Goal: Book appointment/travel/reservation

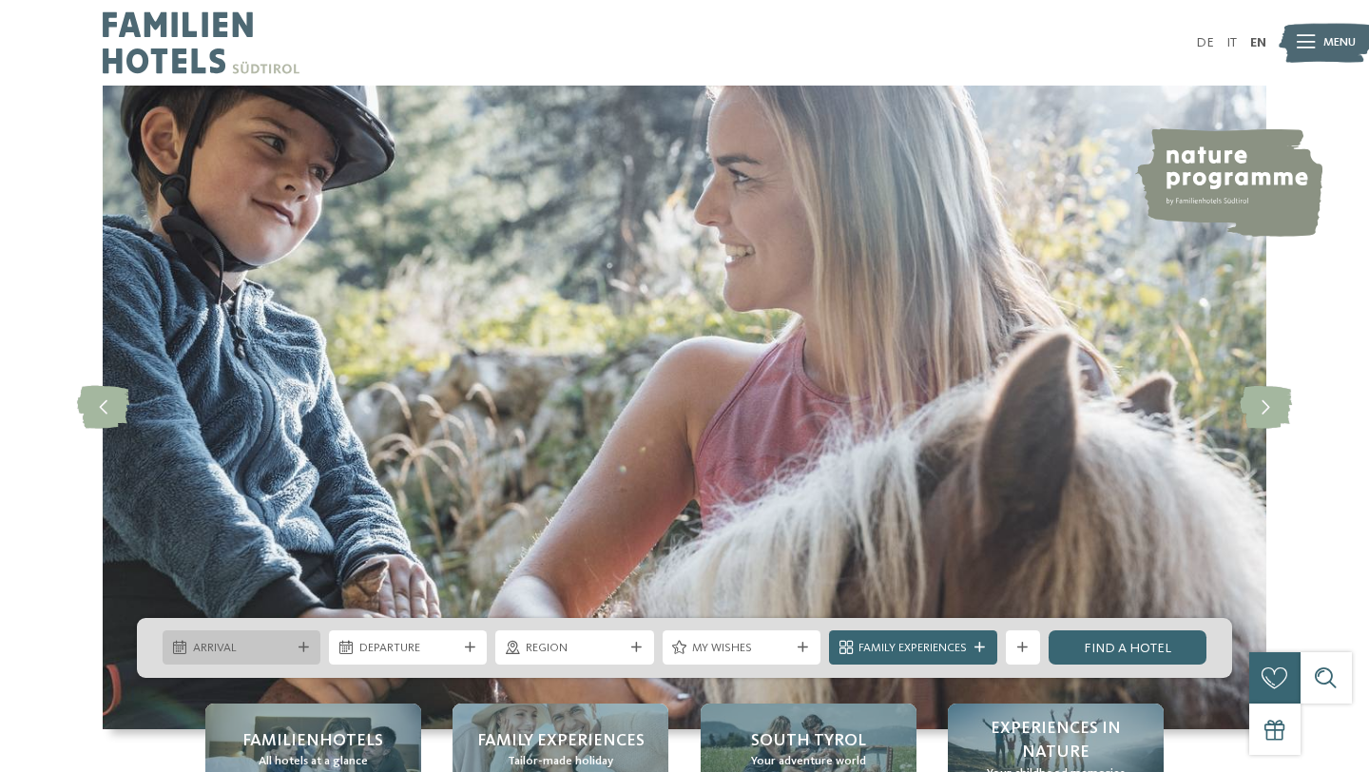
click at [262, 648] on span "Arrival" at bounding box center [242, 648] width 98 height 17
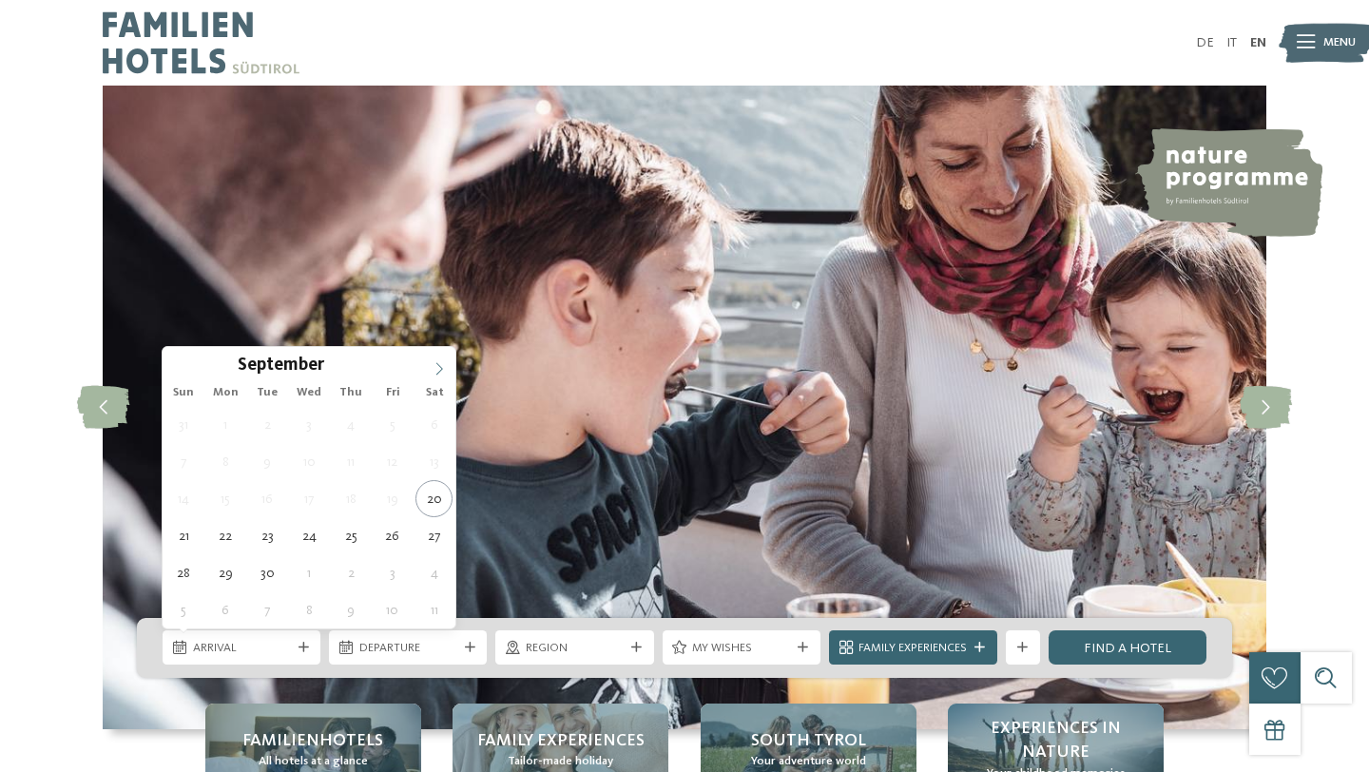
click at [434, 372] on icon at bounding box center [439, 368] width 13 height 13
click at [433, 372] on icon at bounding box center [439, 368] width 13 height 13
type div "20.12.2025"
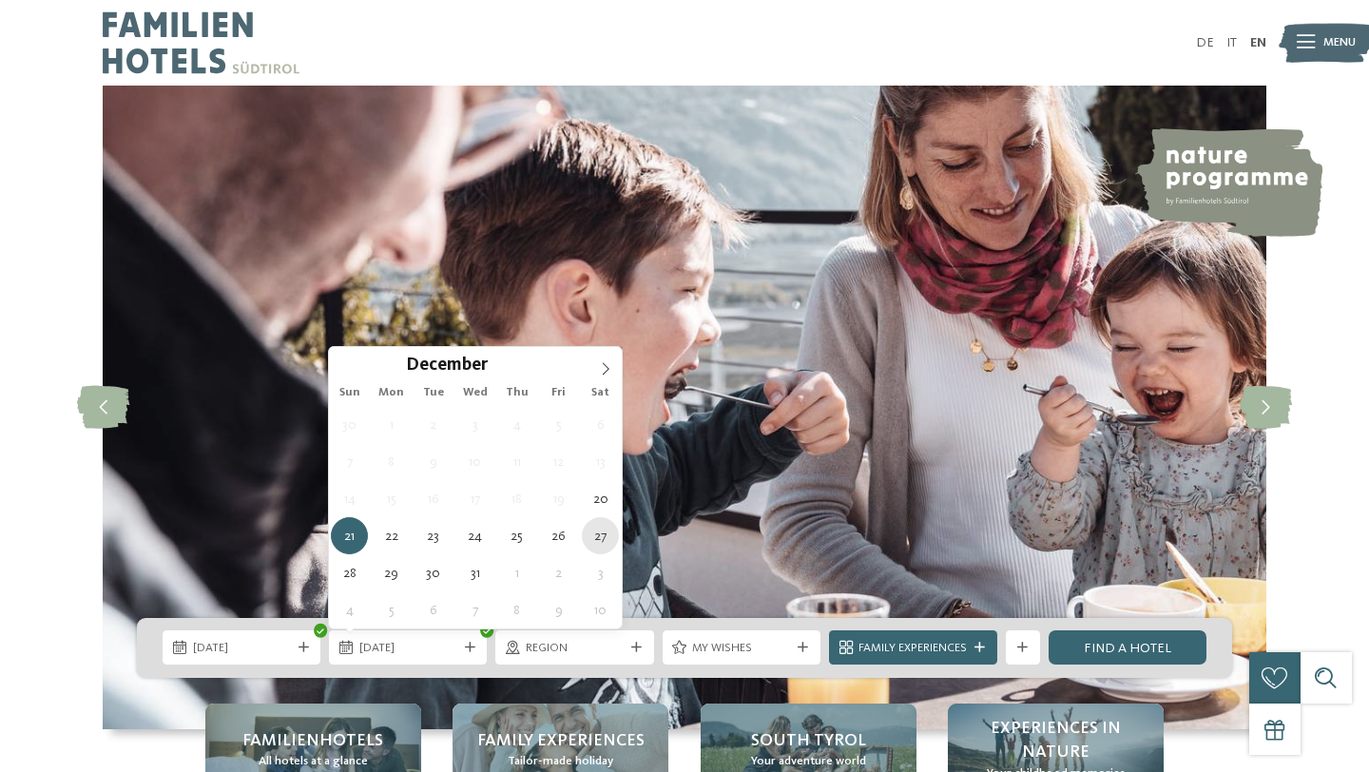
type div "27.12.2025"
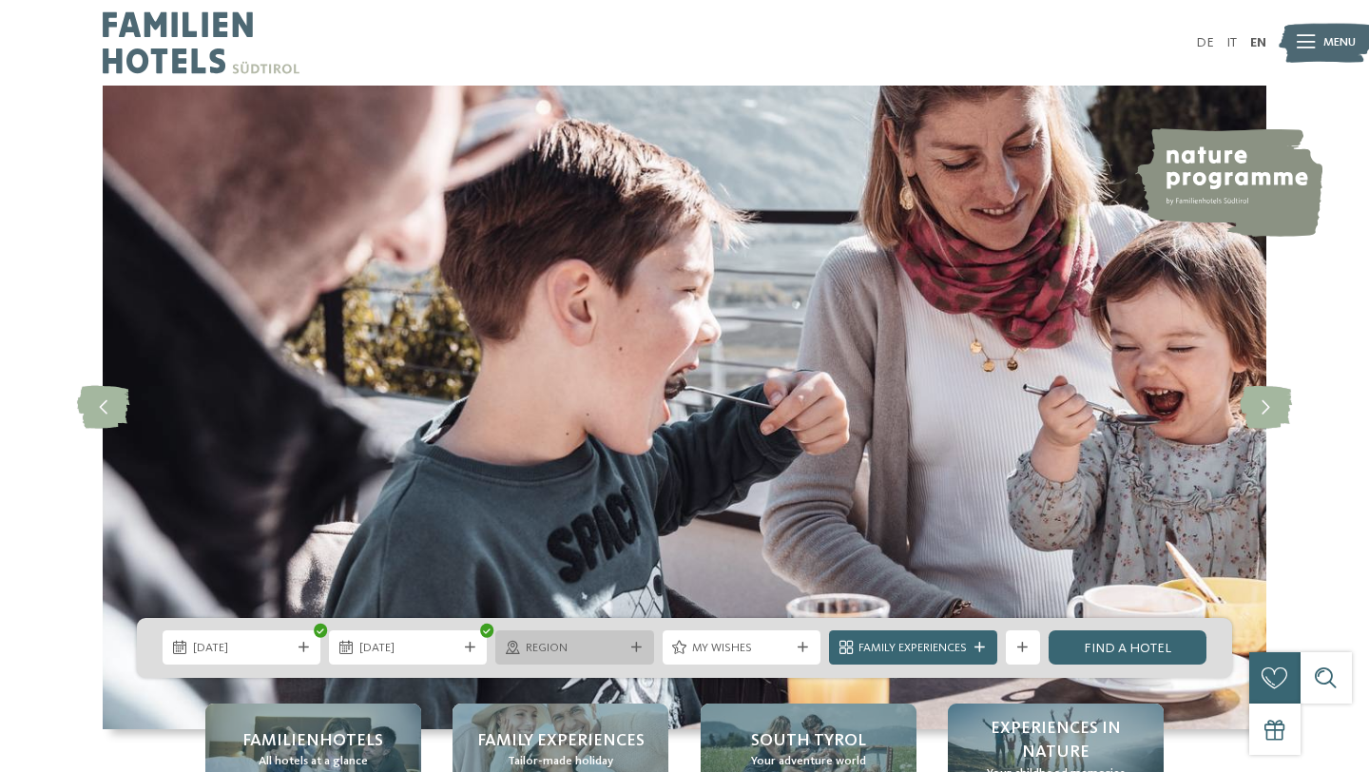
click at [629, 634] on div "Region" at bounding box center [574, 647] width 158 height 34
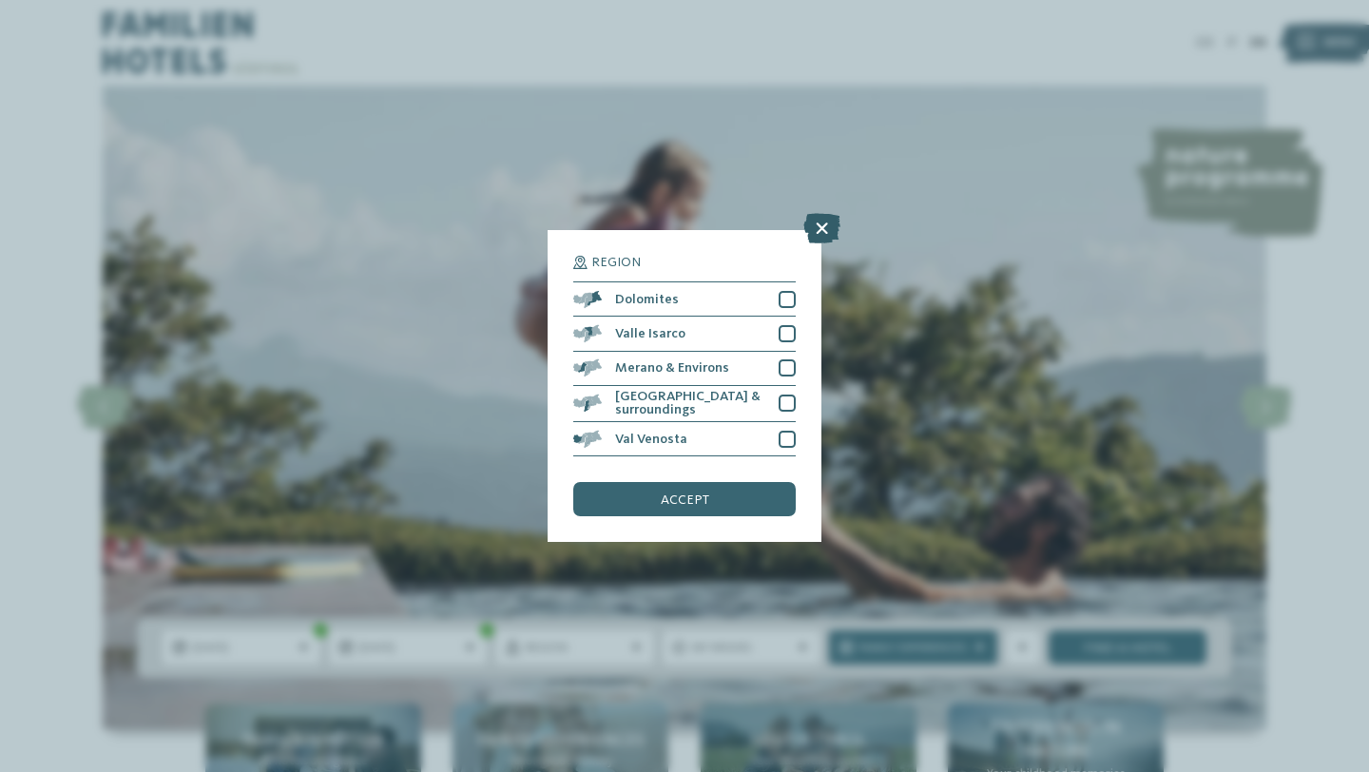
click at [829, 230] on icon at bounding box center [822, 228] width 37 height 30
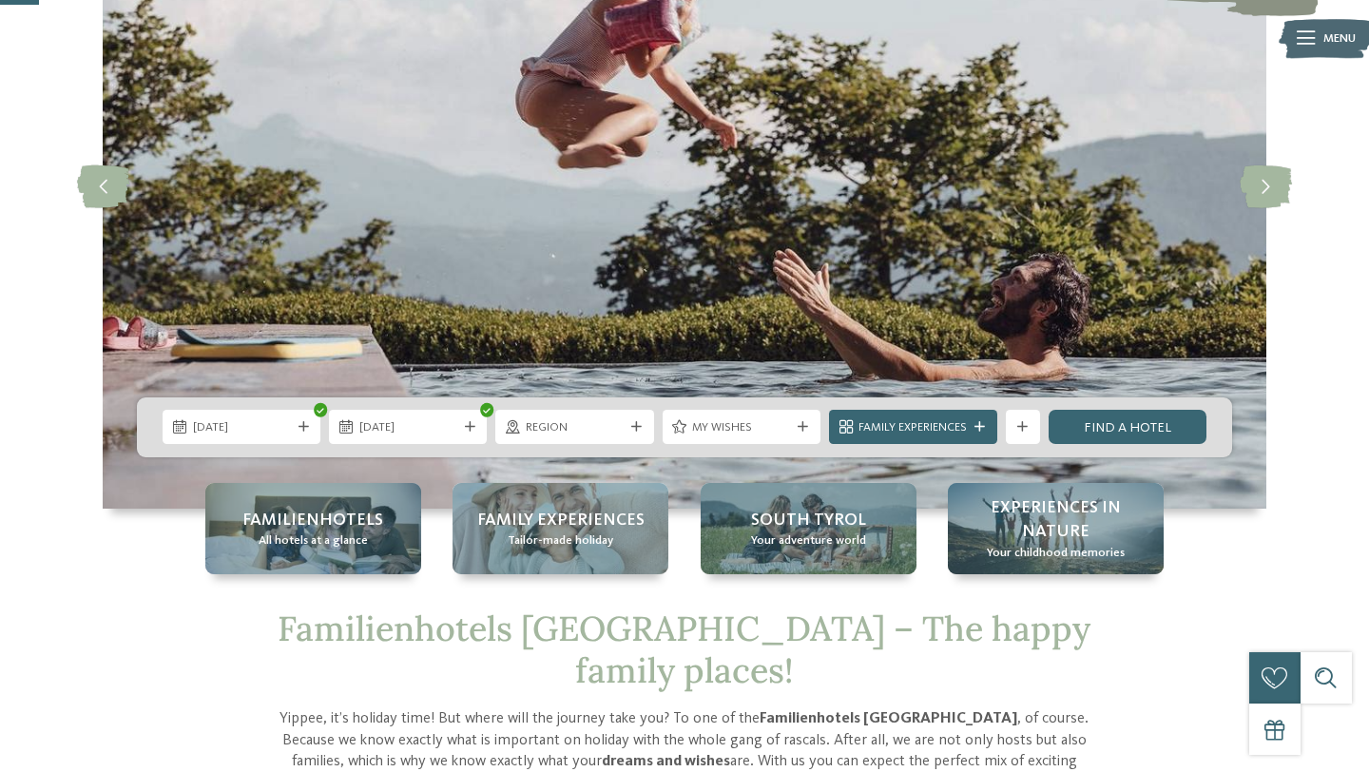
scroll to position [228, 0]
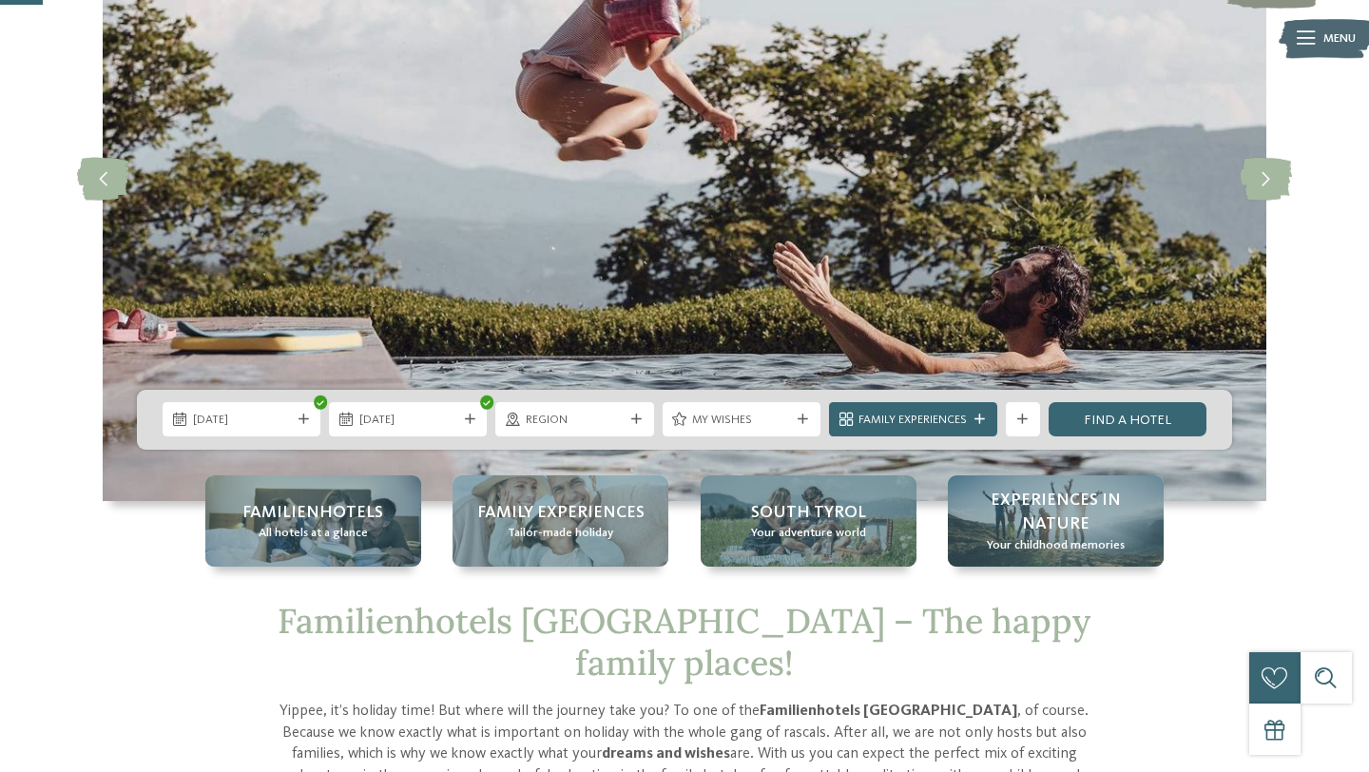
click at [577, 411] on div "Region" at bounding box center [574, 420] width 107 height 18
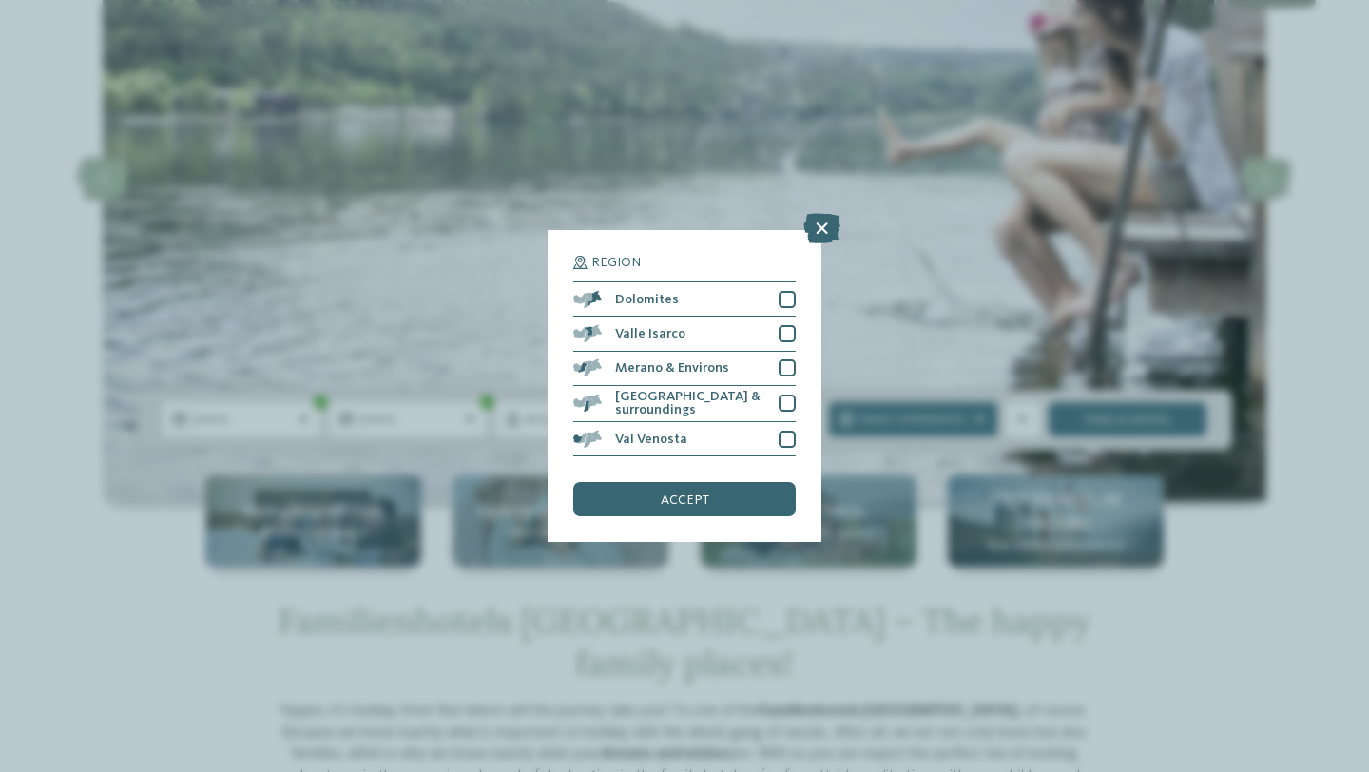
drag, startPoint x: 832, startPoint y: 225, endPoint x: 808, endPoint y: 248, distance: 33.0
click at [808, 248] on div "Region Dolomites Valle Isarco" at bounding box center [685, 386] width 274 height 313
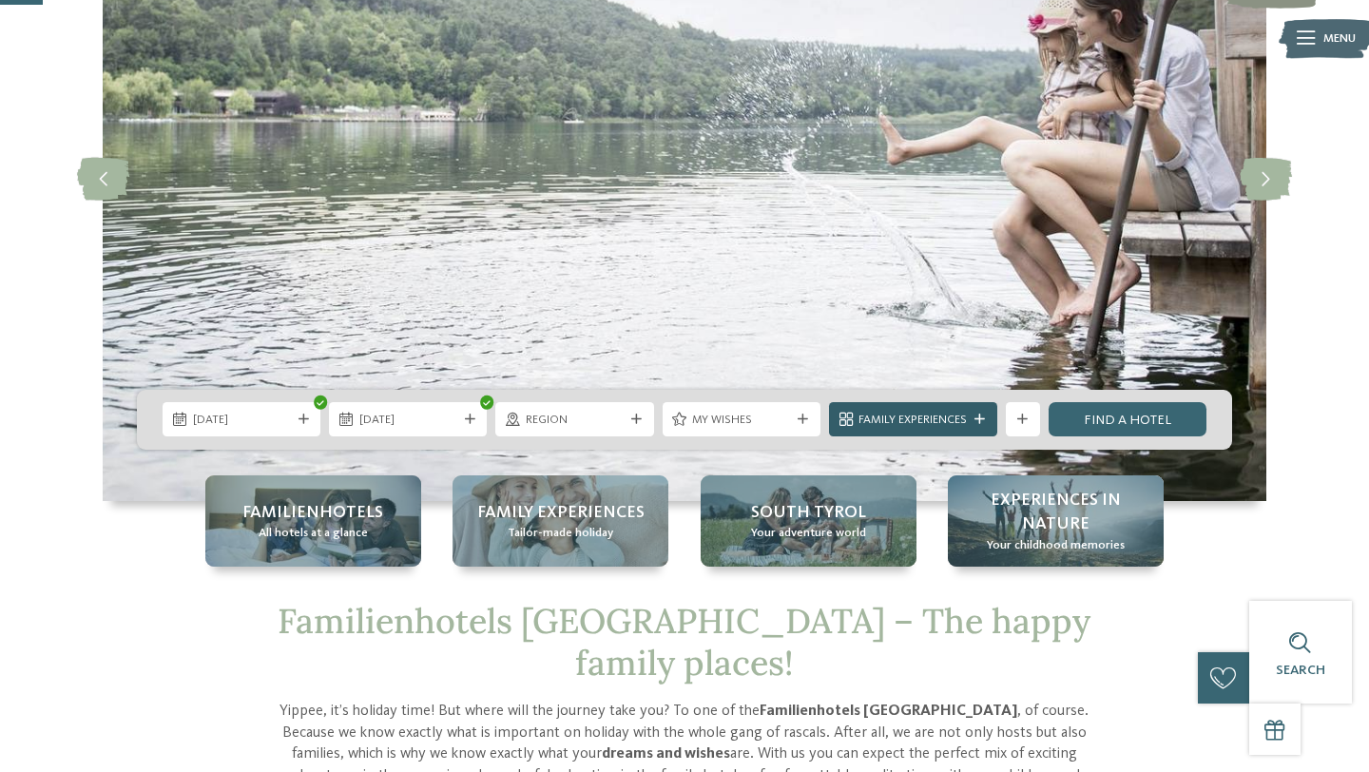
click at [941, 424] on span "Family Experiences" at bounding box center [913, 420] width 108 height 17
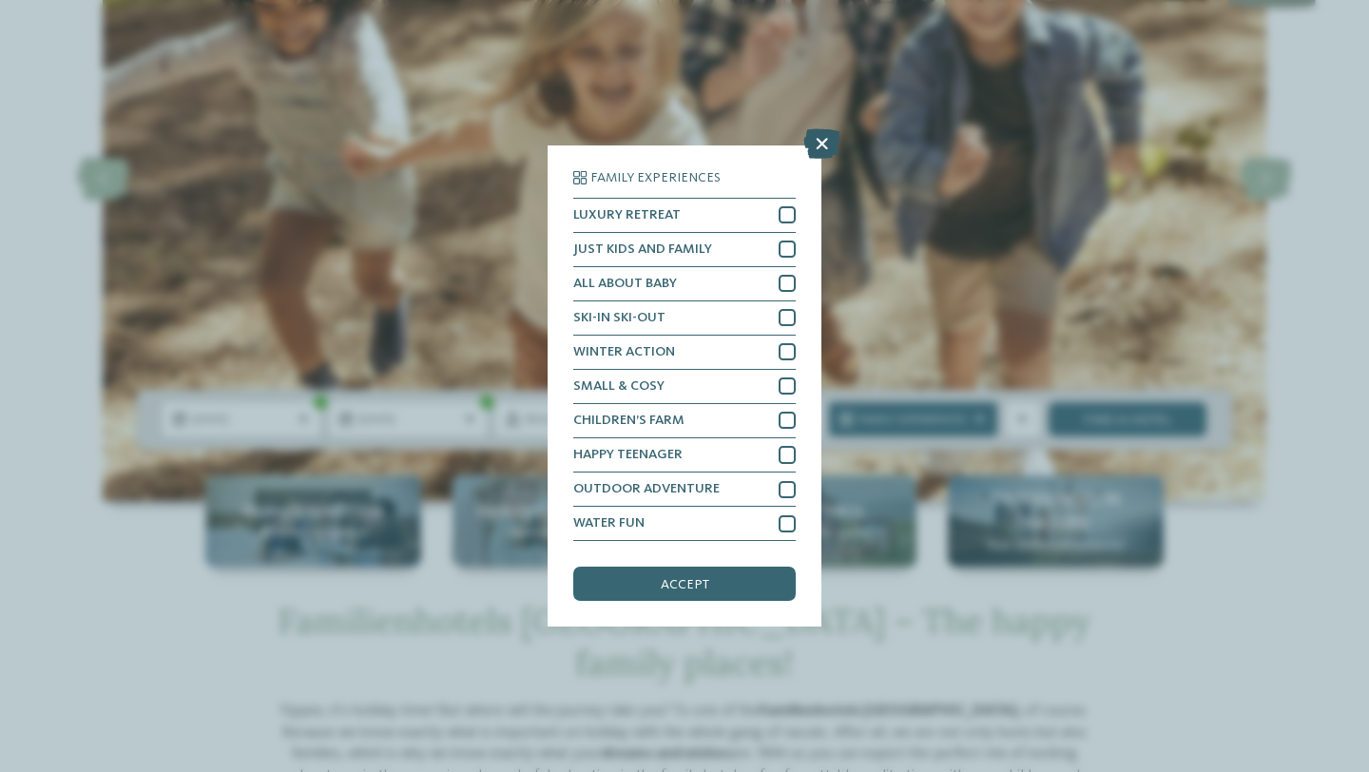
click at [825, 157] on icon at bounding box center [822, 143] width 37 height 30
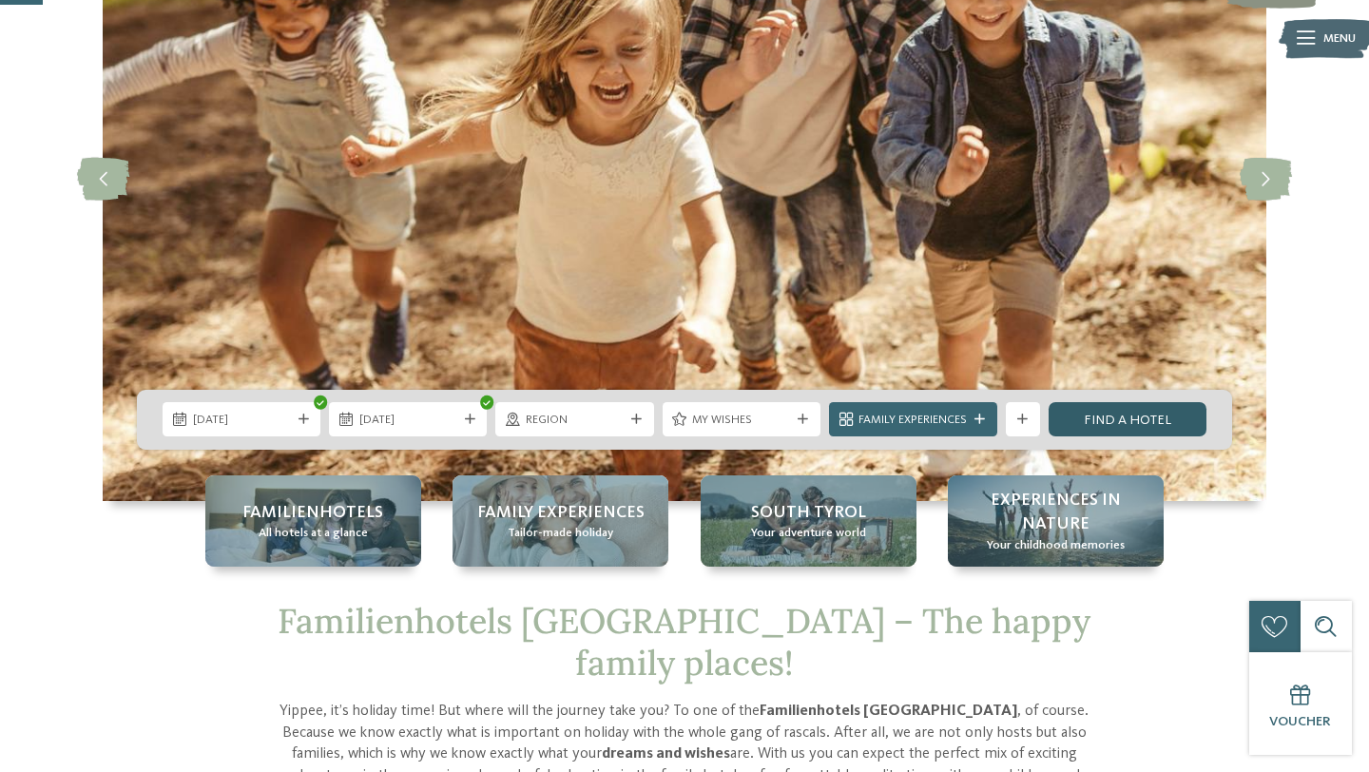
click at [1119, 415] on link "Find a hotel" at bounding box center [1128, 419] width 158 height 34
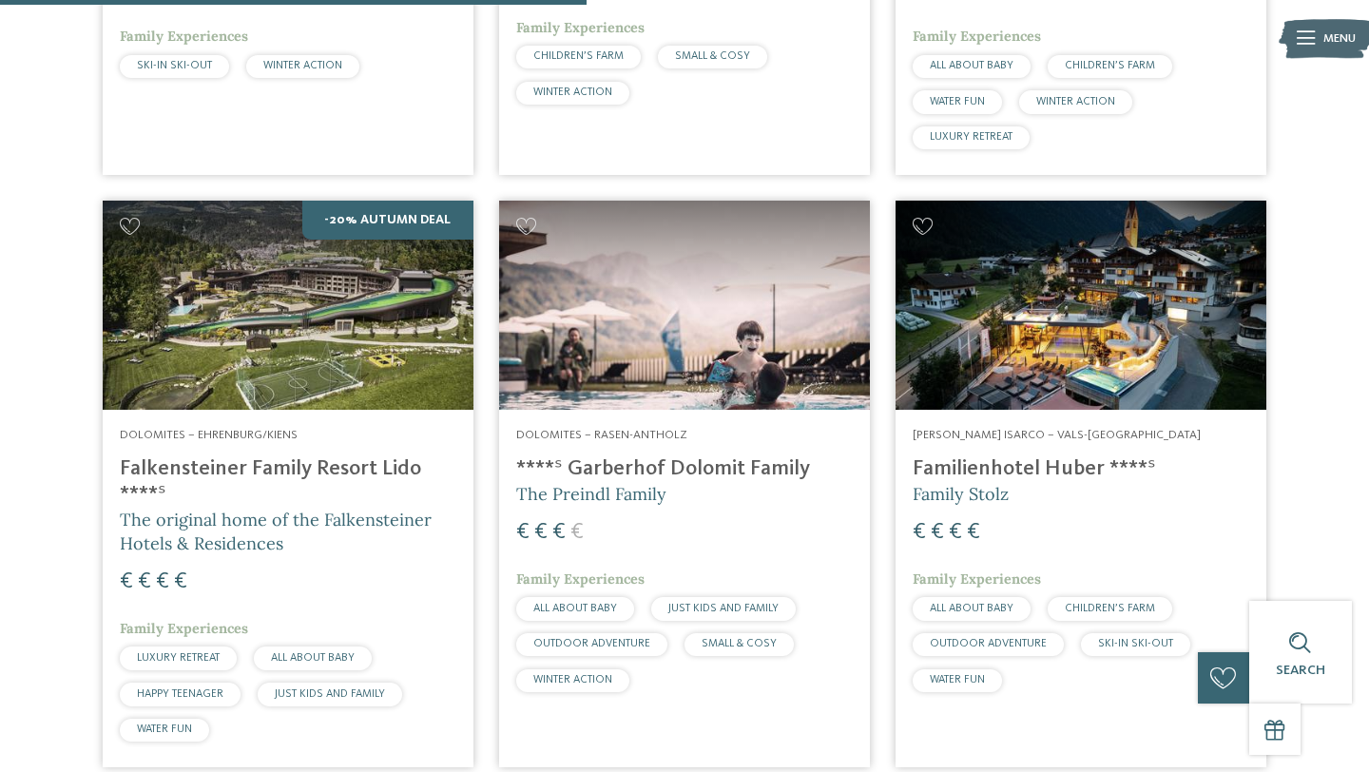
scroll to position [1559, 0]
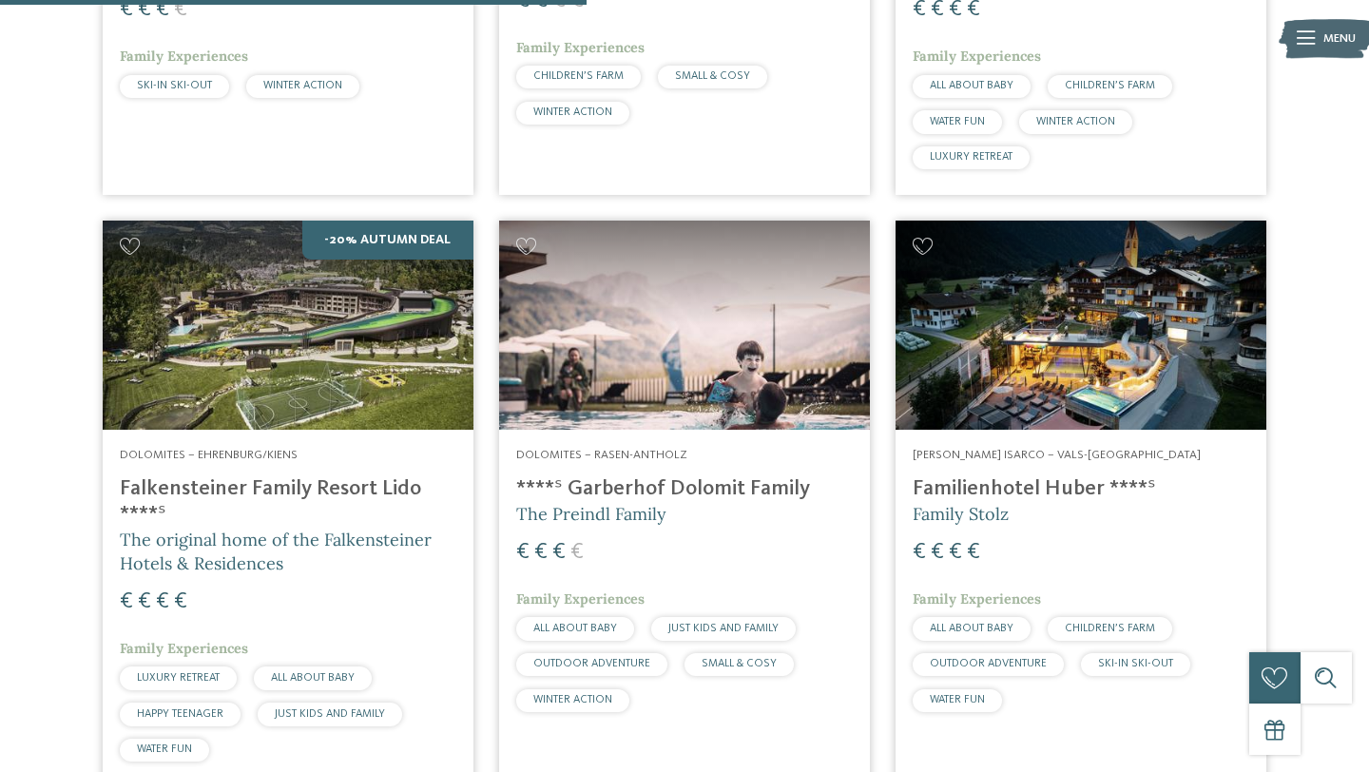
click at [746, 337] on img at bounding box center [684, 325] width 371 height 208
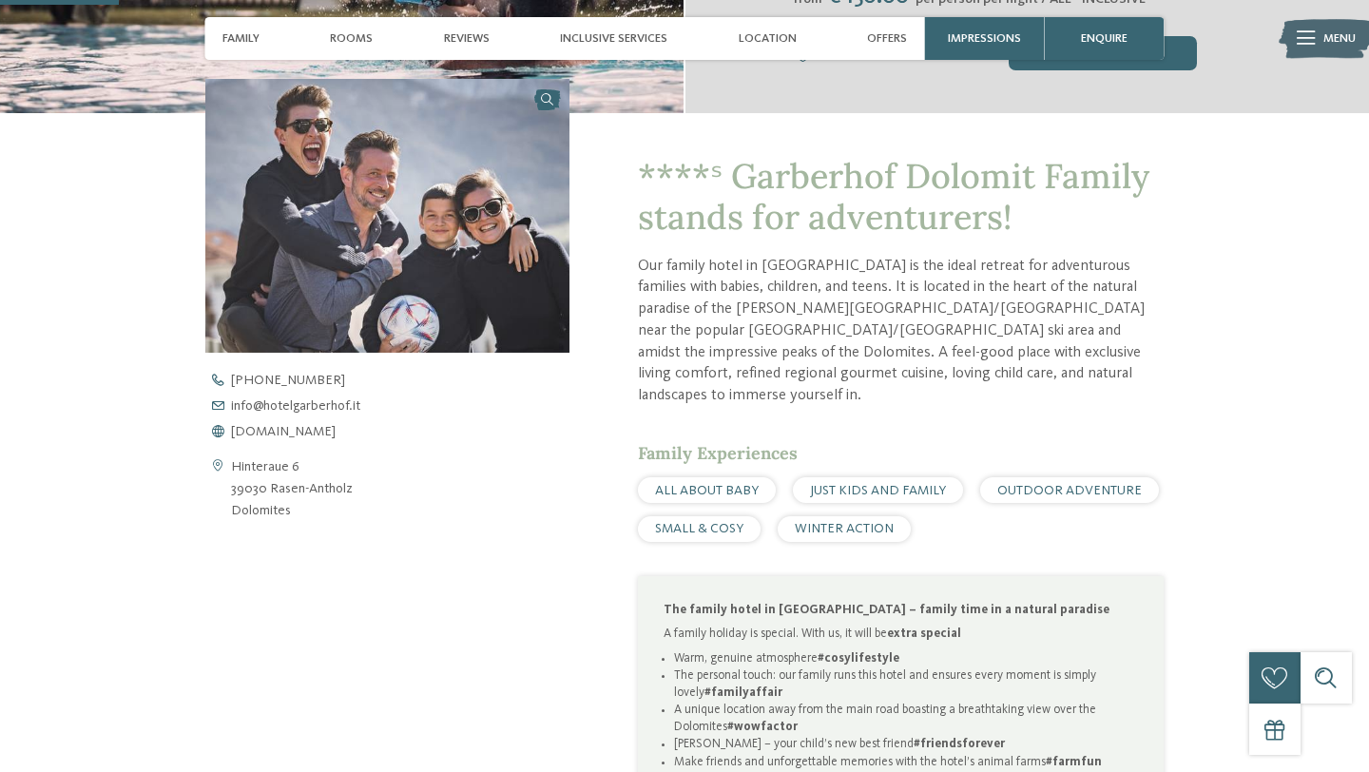
scroll to position [533, 0]
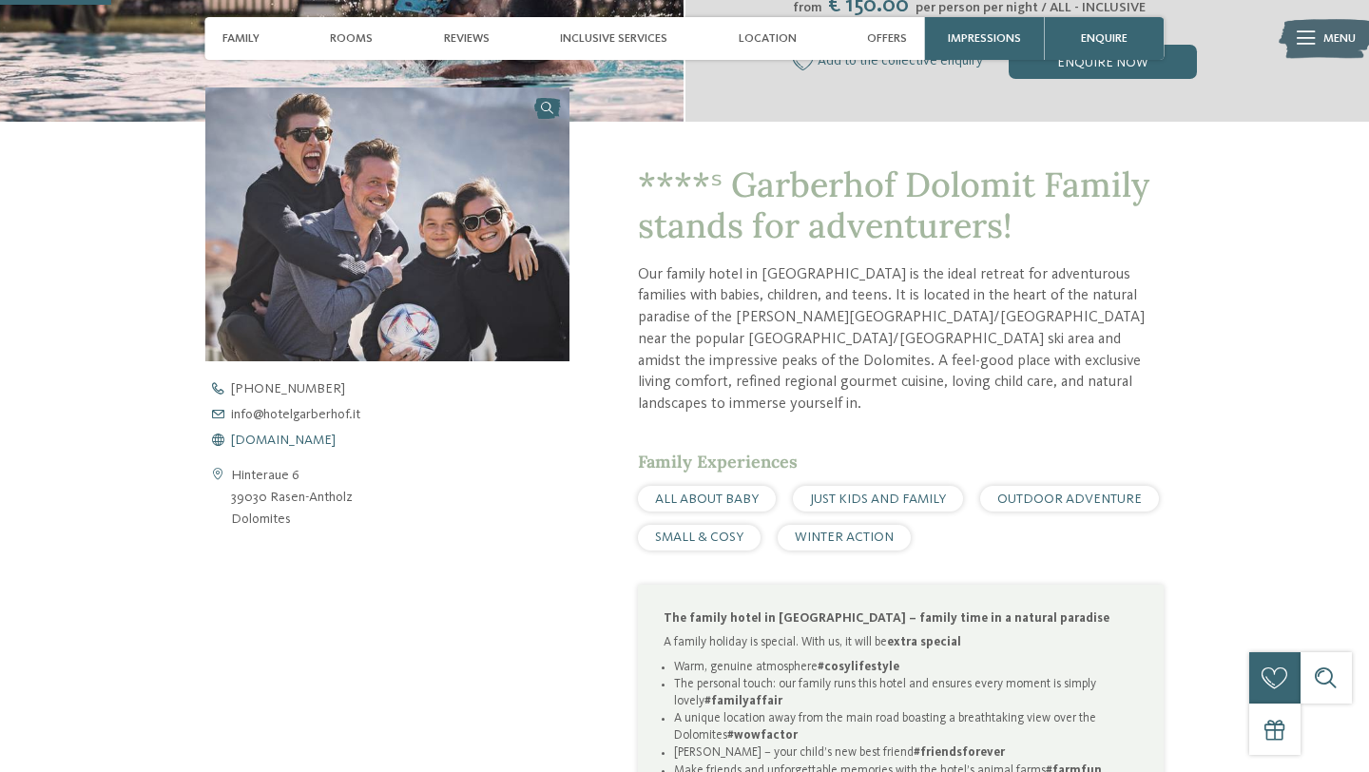
click at [336, 440] on span "[DOMAIN_NAME]" at bounding box center [283, 440] width 105 height 13
